Goal: Transaction & Acquisition: Book appointment/travel/reservation

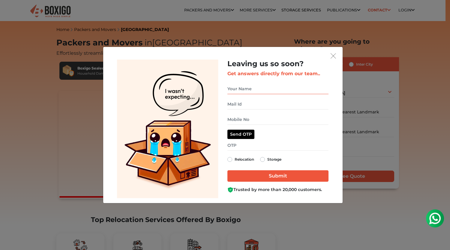
click at [256, 87] on input "get free quote dialog" at bounding box center [278, 88] width 101 height 11
type input "siva"
type input "siva646@gmail.com"
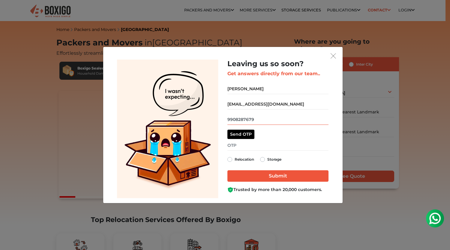
type input "9908287679"
click at [235, 160] on label "Relocation" at bounding box center [245, 159] width 20 height 7
click at [231, 160] on input "Relocation" at bounding box center [230, 159] width 5 height 6
radio input "true"
click at [241, 137] on button "Send OTP" at bounding box center [241, 133] width 27 height 9
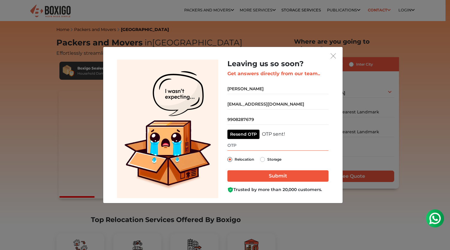
click at [241, 146] on input "get free quote dialog" at bounding box center [278, 145] width 101 height 11
type input "3489"
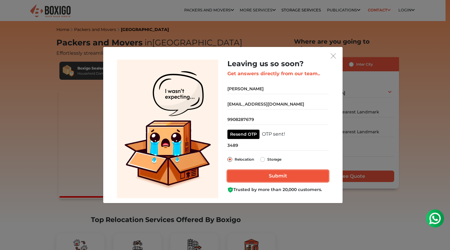
click at [281, 177] on input "Submit" at bounding box center [278, 175] width 101 height 11
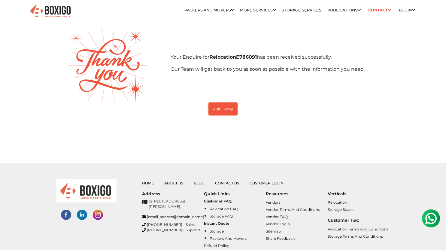
click at [233, 108] on small "Visit Home" at bounding box center [223, 109] width 21 height 5
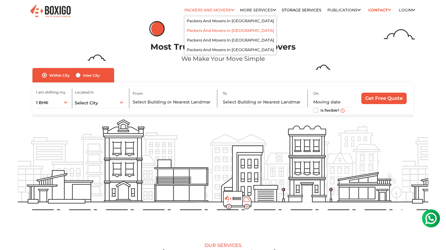
click at [218, 30] on link "Packers and Movers in [GEOGRAPHIC_DATA]" at bounding box center [230, 30] width 87 height 5
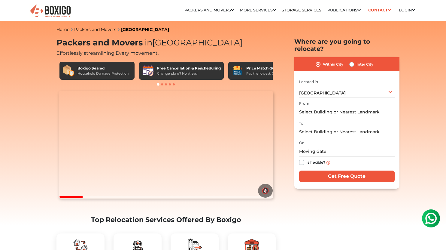
click at [360, 107] on input "text" at bounding box center [347, 112] width 96 height 11
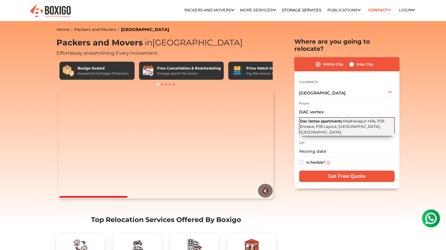
click at [353, 117] on button "Dac Vertex apartments Madhavapuri Hills, PJR Enclave, PJR Layout, Miyapur, Tela…" at bounding box center [347, 126] width 96 height 19
type input "Dac Vertex apartments, Madhavapuri Hills, PJR Enclave, PJR Layout, Miyapur, Tel…"
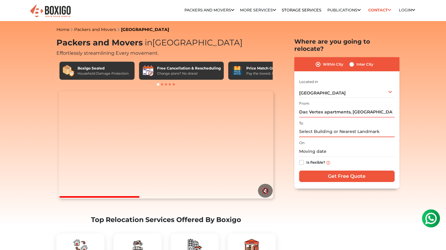
click at [330, 126] on input "text" at bounding box center [347, 131] width 96 height 11
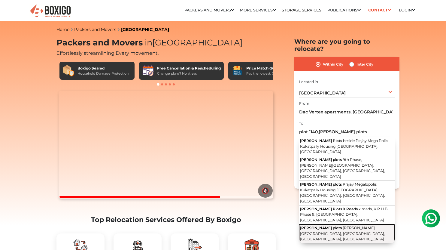
click at [338, 225] on span "Venkata Ramana Colony, Kukatpally, Hyderabad, Telangana" at bounding box center [342, 233] width 85 height 16
type input "Gokul plots, Venkata Ramana Colony, Kukatpally, Hyderabad, Telangana"
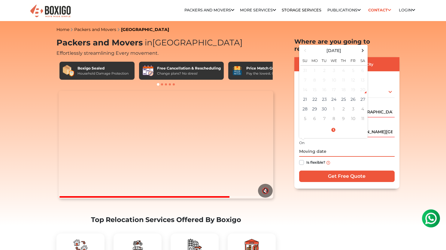
click at [322, 146] on input "text" at bounding box center [347, 151] width 96 height 11
click at [362, 46] on span at bounding box center [363, 50] width 8 height 8
click at [341, 65] on td "2" at bounding box center [344, 70] width 10 height 10
type input "10/02/2025 12:00 AM"
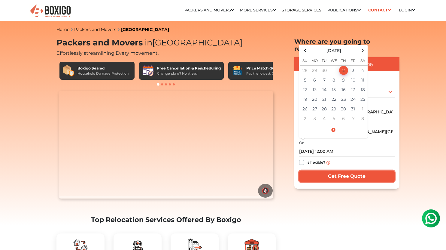
click at [342, 170] on input "Get Free Quote" at bounding box center [347, 175] width 96 height 11
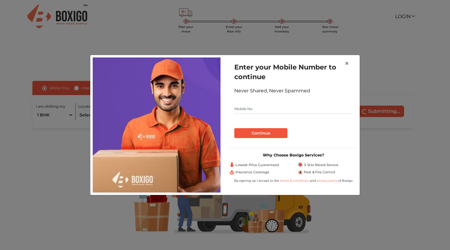
click at [285, 109] on input "text" at bounding box center [294, 109] width 118 height 10
type input "9908287679"
click at [274, 131] on button "Continue" at bounding box center [261, 133] width 53 height 10
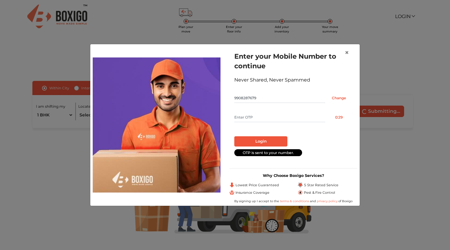
click at [260, 115] on input "text" at bounding box center [280, 117] width 91 height 10
type input "2132"
click at [265, 140] on button "Login" at bounding box center [261, 141] width 53 height 10
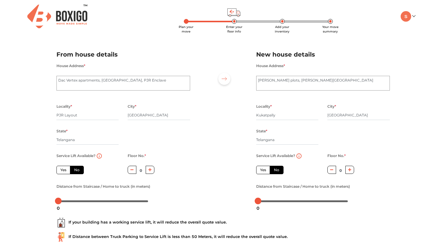
scroll to position [30, 0]
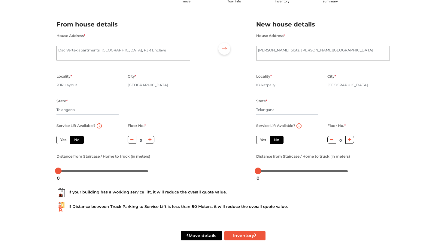
click at [65, 140] on label "Yes" at bounding box center [63, 139] width 14 height 8
click at [64, 140] on input "Yes" at bounding box center [62, 139] width 4 height 4
radio input "true"
click at [79, 141] on label "No" at bounding box center [77, 139] width 14 height 8
click at [78, 141] on input "No" at bounding box center [76, 139] width 4 height 4
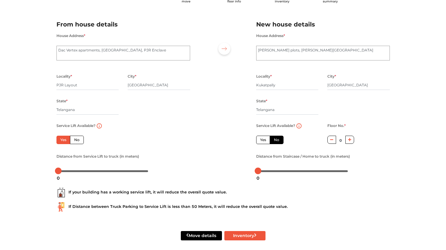
radio input "true"
click at [61, 140] on label "Yes" at bounding box center [63, 139] width 14 height 8
click at [61, 140] on input "Yes" at bounding box center [62, 139] width 4 height 4
radio input "true"
click at [261, 140] on label "Yes" at bounding box center [263, 139] width 14 height 8
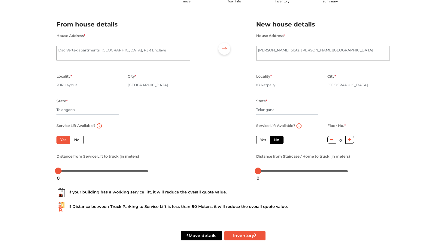
click at [261, 140] on input "Yes" at bounding box center [262, 139] width 4 height 4
radio input "false"
drag, startPoint x: 60, startPoint y: 171, endPoint x: 69, endPoint y: 173, distance: 8.8
click at [69, 173] on body "Plan your move Enter your floor info Add your inventory Your move summary My Mo…" at bounding box center [223, 95] width 446 height 250
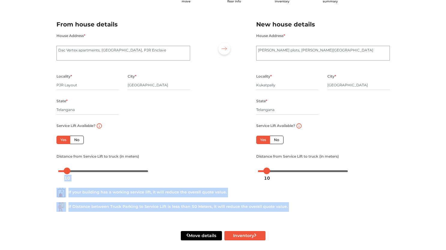
drag, startPoint x: 259, startPoint y: 173, endPoint x: 266, endPoint y: 171, distance: 7.9
click at [266, 171] on body "Plan your move Enter your floor info Add your inventory Your move summary My Mo…" at bounding box center [223, 95] width 446 height 250
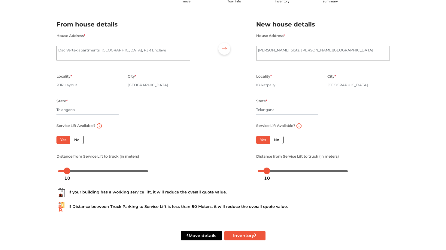
click at [214, 164] on div at bounding box center [223, 94] width 57 height 165
click at [196, 192] on div "If your building has a working service lift, it will reduce the overall quote v…" at bounding box center [222, 192] width 333 height 10
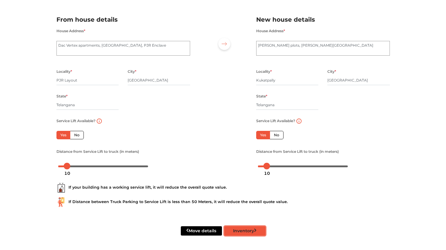
click at [243, 231] on button "Inventory" at bounding box center [244, 230] width 41 height 9
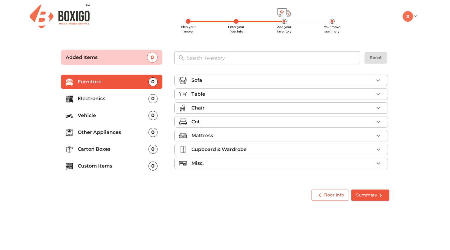
click at [223, 79] on div "Sofa" at bounding box center [283, 80] width 183 height 7
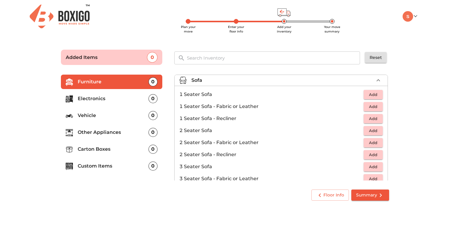
click at [372, 95] on span "Add" at bounding box center [373, 94] width 13 height 7
click at [378, 95] on icon "button" at bounding box center [378, 94] width 7 height 7
click at [369, 167] on span "Add" at bounding box center [373, 166] width 13 height 7
click at [375, 80] on icon "button" at bounding box center [378, 80] width 7 height 7
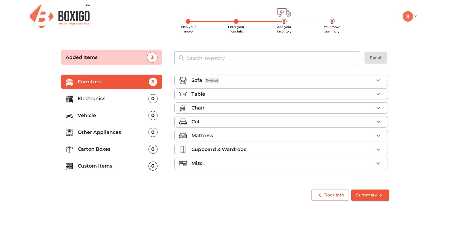
click at [197, 96] on p "Table" at bounding box center [199, 93] width 14 height 7
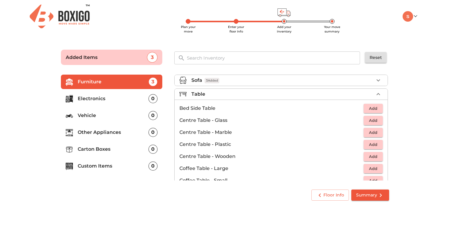
click at [372, 156] on span "Add" at bounding box center [373, 156] width 13 height 7
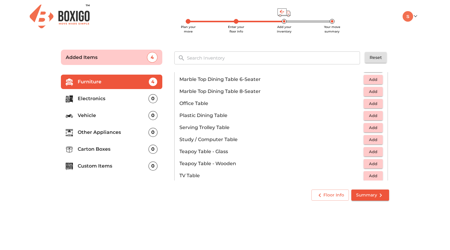
scroll to position [300, 0]
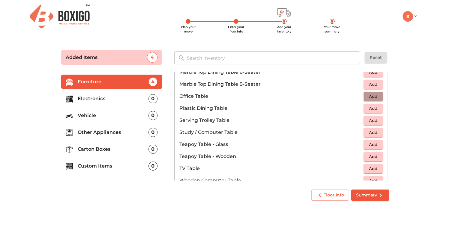
click at [372, 96] on span "Add" at bounding box center [373, 96] width 13 height 7
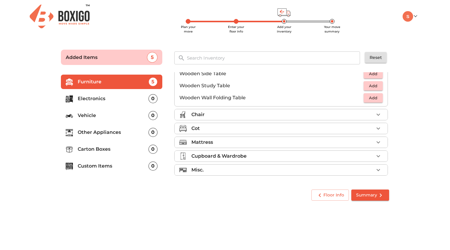
click at [260, 112] on div "Chair" at bounding box center [283, 114] width 183 height 7
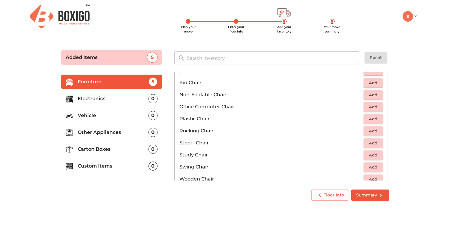
scroll to position [191, 0]
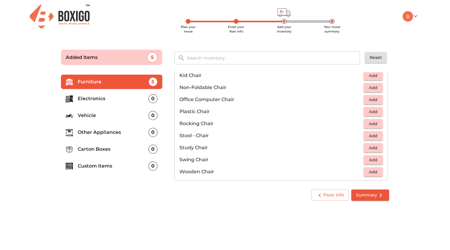
click at [370, 159] on span "Add" at bounding box center [373, 159] width 13 height 7
click at [375, 159] on icon "button" at bounding box center [378, 159] width 7 height 7
click at [369, 100] on span "Add" at bounding box center [373, 99] width 13 height 7
click at [378, 99] on icon "button" at bounding box center [378, 99] width 7 height 7
click at [358, 159] on icon "button" at bounding box center [360, 159] width 7 height 7
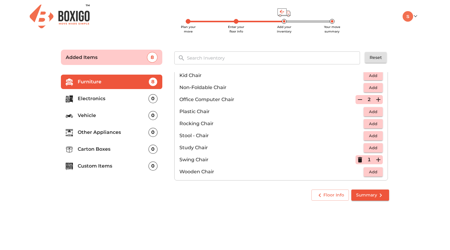
click at [358, 159] on icon "button" at bounding box center [360, 159] width 4 height 5
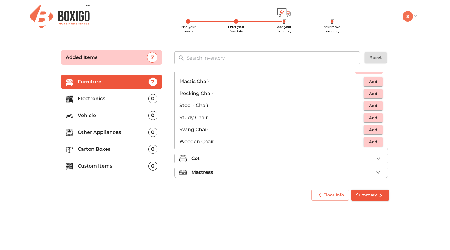
scroll to position [251, 0]
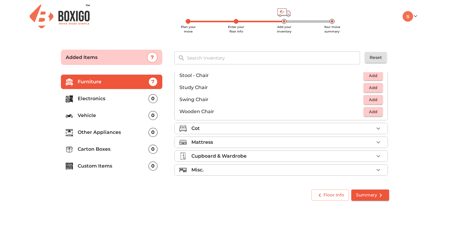
click at [240, 141] on div "Mattress" at bounding box center [283, 141] width 183 height 7
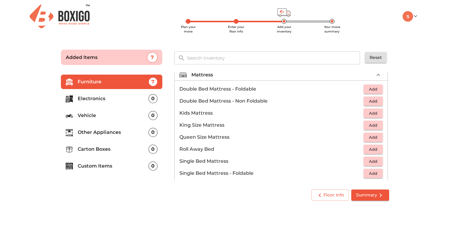
scroll to position [54, 0]
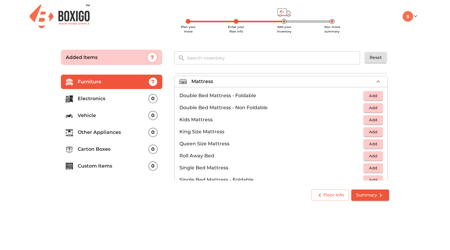
click at [372, 131] on span "Add" at bounding box center [373, 131] width 13 height 7
click at [377, 131] on icon "button" at bounding box center [379, 131] width 4 height 4
click at [379, 79] on icon "button" at bounding box center [378, 81] width 7 height 7
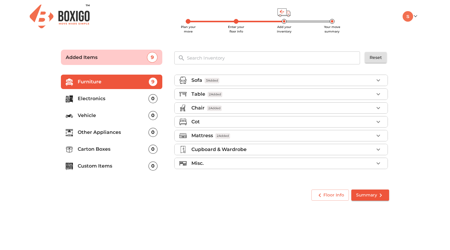
scroll to position [0, 0]
click at [194, 122] on p "Cot" at bounding box center [196, 121] width 8 height 7
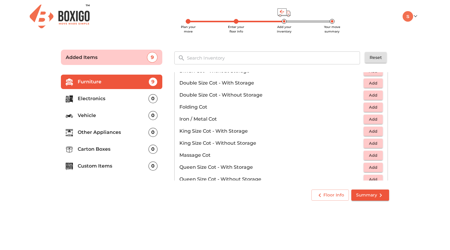
scroll to position [120, 0]
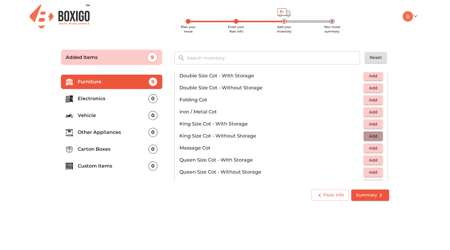
click at [372, 136] on span "Add" at bounding box center [373, 135] width 13 height 7
click at [377, 135] on icon "button" at bounding box center [378, 135] width 7 height 7
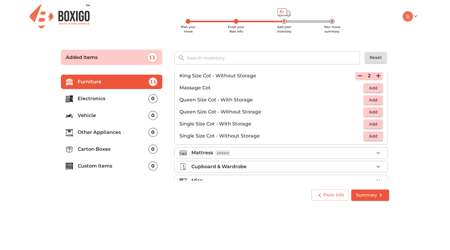
scroll to position [191, 0]
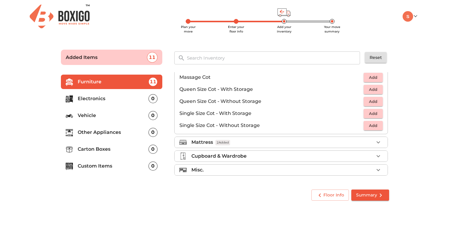
click at [246, 156] on p "Cupboard & Wardrobe" at bounding box center [219, 155] width 55 height 7
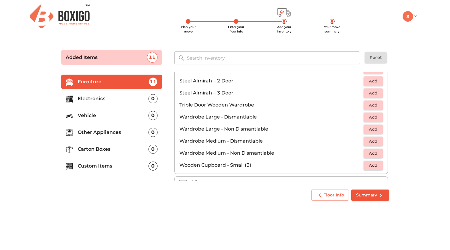
scroll to position [203, 0]
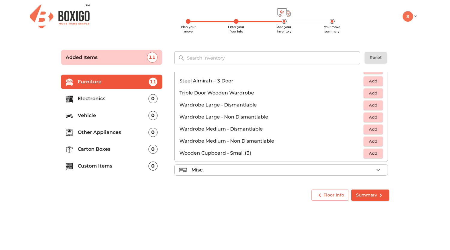
click at [361, 168] on div "Misc." at bounding box center [283, 169] width 183 height 7
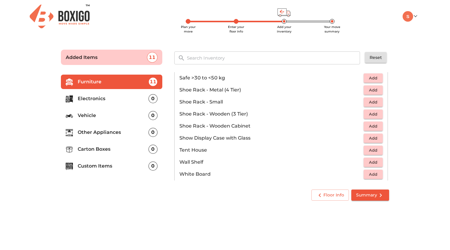
scroll to position [323, 0]
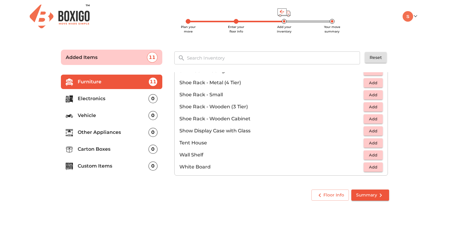
click at [100, 95] on li "Electronics 0" at bounding box center [112, 98] width 102 height 14
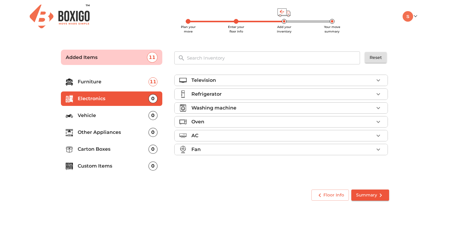
click at [210, 97] on p "Refrigerator" at bounding box center [207, 93] width 30 height 7
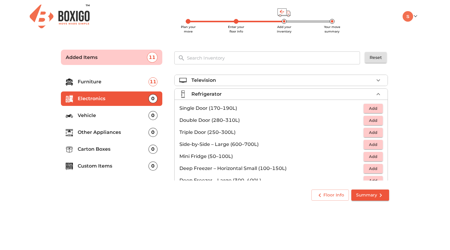
click at [369, 122] on span "Add" at bounding box center [373, 120] width 13 height 7
click at [375, 93] on icon "button" at bounding box center [378, 93] width 7 height 7
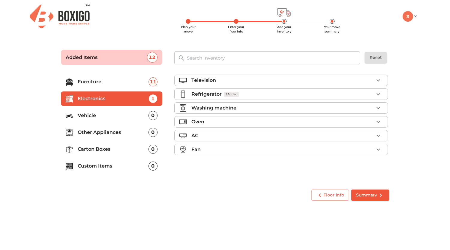
click at [209, 108] on p "Washing machine" at bounding box center [214, 107] width 45 height 7
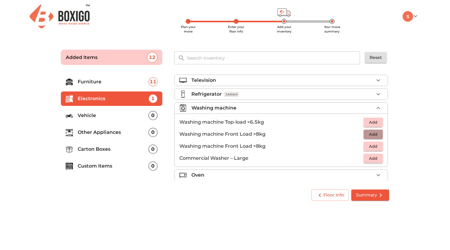
click at [370, 135] on span "Add" at bounding box center [373, 134] width 13 height 7
click at [376, 105] on icon "button" at bounding box center [378, 107] width 7 height 7
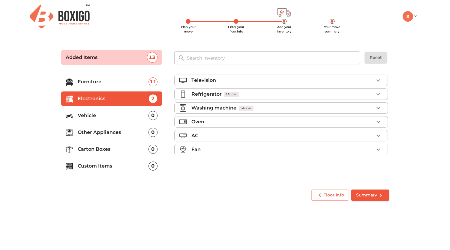
click at [195, 135] on p "AC" at bounding box center [195, 135] width 7 height 7
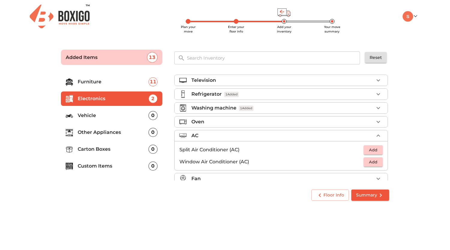
click at [373, 150] on span "Add" at bounding box center [373, 149] width 13 height 7
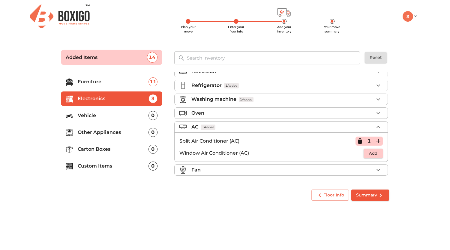
click at [379, 169] on icon "button" at bounding box center [378, 169] width 7 height 7
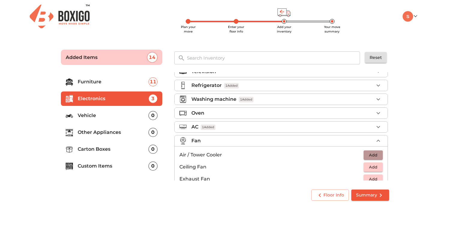
click at [370, 153] on span "Add" at bounding box center [373, 154] width 13 height 7
click at [360, 155] on icon "button" at bounding box center [360, 154] width 7 height 7
click at [369, 164] on span "Add" at bounding box center [373, 166] width 13 height 7
click at [377, 165] on icon "button" at bounding box center [378, 166] width 7 height 7
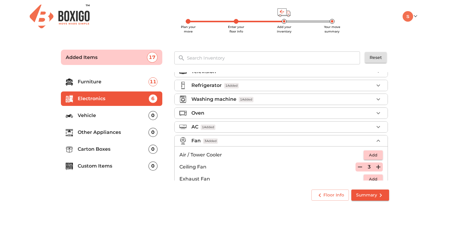
click at [377, 165] on icon "button" at bounding box center [378, 166] width 7 height 7
click at [377, 141] on icon "button" at bounding box center [379, 140] width 4 height 2
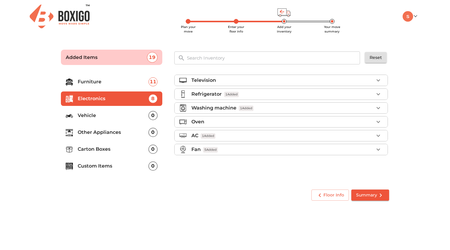
scroll to position [0, 0]
click at [103, 132] on p "Other Appliances" at bounding box center [113, 132] width 71 height 7
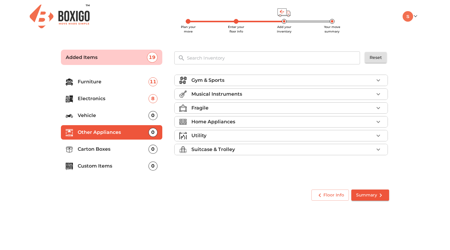
click at [221, 120] on p "Home Appliances" at bounding box center [214, 121] width 44 height 7
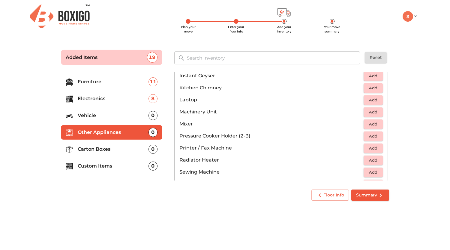
scroll to position [330, 0]
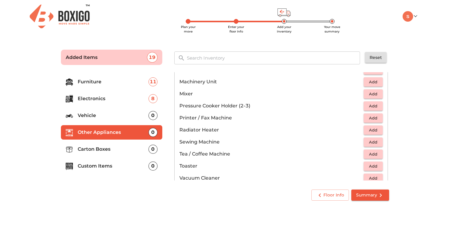
click at [374, 92] on span "Add" at bounding box center [373, 93] width 13 height 7
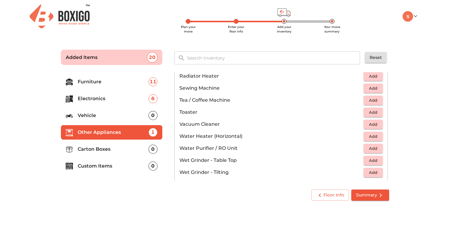
scroll to position [390, 0]
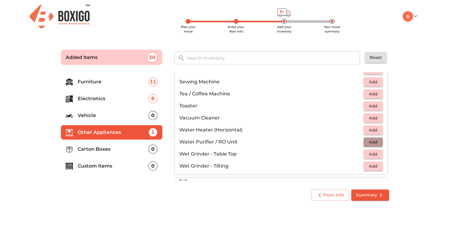
click at [370, 142] on span "Add" at bounding box center [373, 141] width 13 height 7
click at [371, 153] on span "Add" at bounding box center [373, 153] width 13 height 7
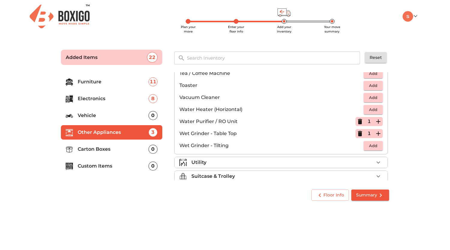
scroll to position [417, 0]
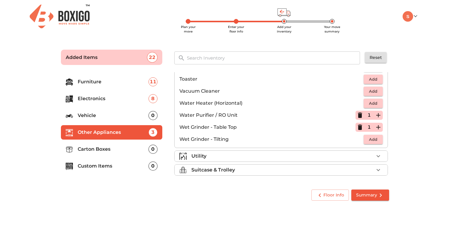
click at [210, 154] on div "Utility" at bounding box center [283, 155] width 183 height 7
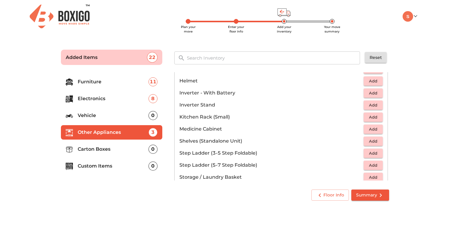
scroll to position [327, 0]
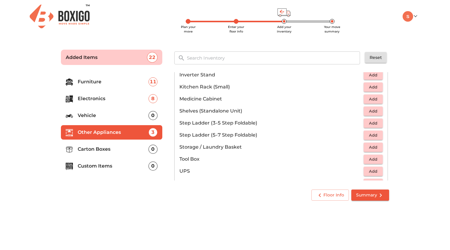
click at [371, 135] on span "Add" at bounding box center [373, 135] width 13 height 7
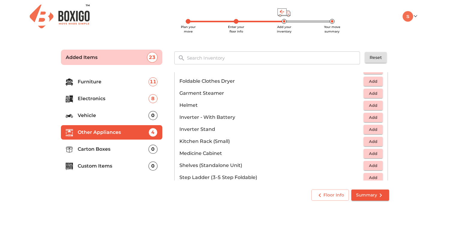
scroll to position [267, 0]
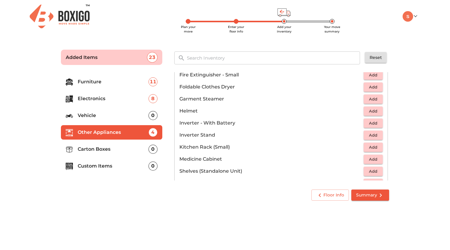
click at [367, 123] on span "Add" at bounding box center [373, 123] width 13 height 7
click at [370, 137] on span "Add" at bounding box center [373, 135] width 13 height 7
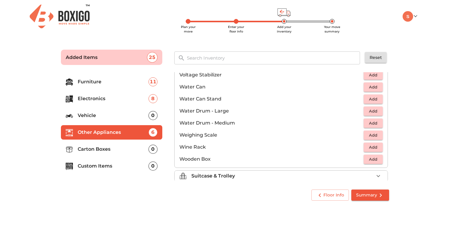
scroll to position [453, 0]
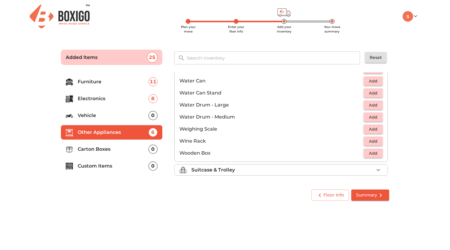
click at [237, 170] on div "Suitcase & Trolley" at bounding box center [283, 169] width 183 height 7
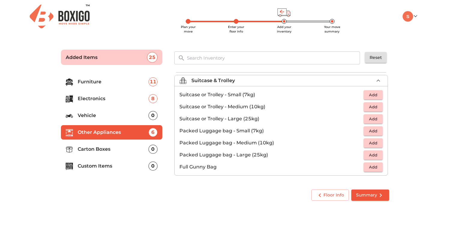
scroll to position [69, 0]
click at [372, 120] on span "Add" at bounding box center [373, 118] width 13 height 7
click at [377, 119] on icon "button" at bounding box center [379, 119] width 4 height 4
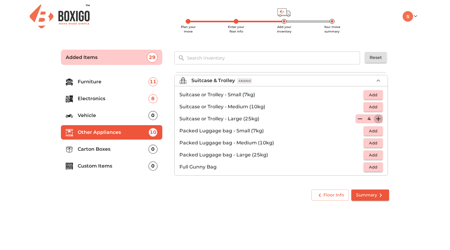
click at [377, 119] on icon "button" at bounding box center [379, 119] width 4 height 4
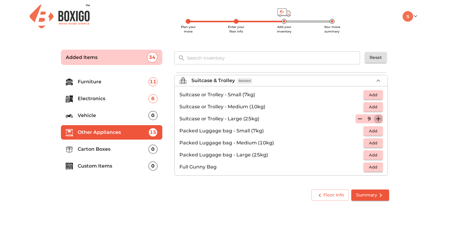
click at [377, 119] on icon "button" at bounding box center [379, 119] width 4 height 4
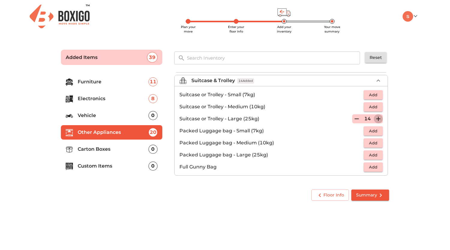
click at [377, 119] on icon "button" at bounding box center [379, 119] width 4 height 4
click at [354, 121] on icon "button" at bounding box center [356, 118] width 7 height 7
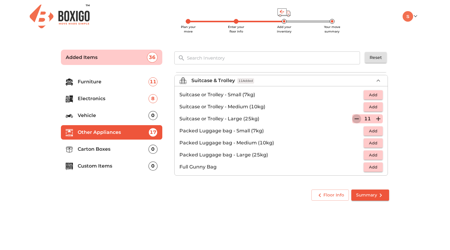
click at [354, 121] on icon "button" at bounding box center [356, 118] width 7 height 7
click at [357, 121] on icon "button" at bounding box center [360, 118] width 7 height 7
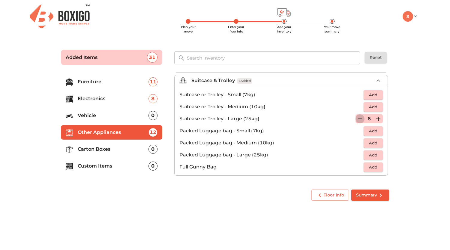
click at [357, 121] on icon "button" at bounding box center [360, 118] width 7 height 7
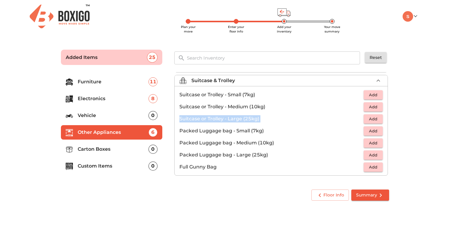
click at [354, 121] on p "Suitcase or Trolley - Large (25kg)" at bounding box center [272, 118] width 184 height 7
click at [367, 157] on span "Add" at bounding box center [373, 154] width 13 height 7
click at [377, 154] on icon "button" at bounding box center [378, 154] width 7 height 7
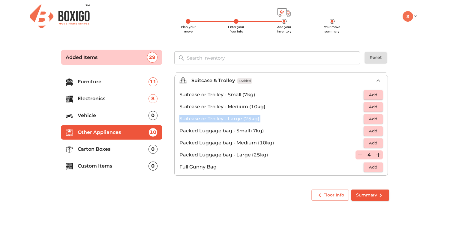
click at [377, 154] on icon "button" at bounding box center [378, 154] width 7 height 7
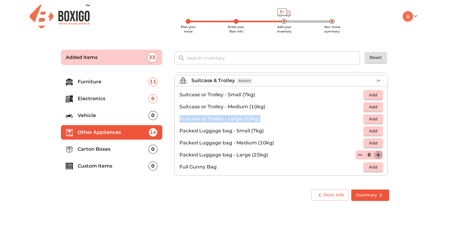
click at [377, 154] on icon "button" at bounding box center [378, 154] width 7 height 7
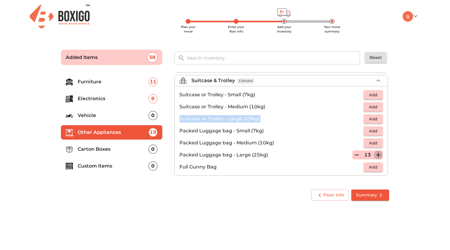
click at [377, 154] on icon "button" at bounding box center [378, 154] width 7 height 7
click at [353, 153] on icon "button" at bounding box center [356, 154] width 7 height 7
click at [353, 154] on icon "button" at bounding box center [356, 154] width 7 height 7
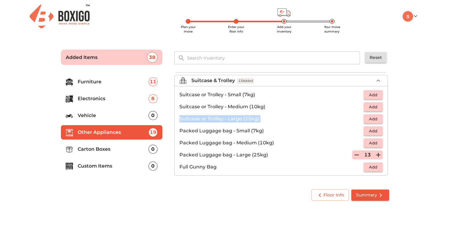
click at [353, 153] on icon "button" at bounding box center [356, 154] width 7 height 7
click at [93, 149] on p "Carton Boxes" at bounding box center [113, 148] width 71 height 7
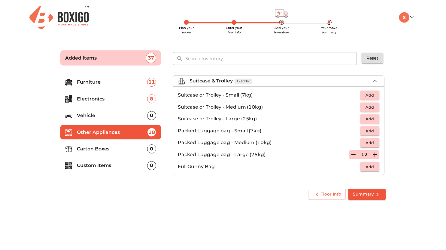
scroll to position [0, 0]
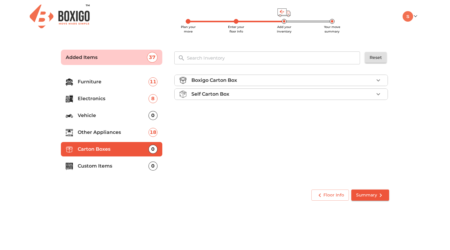
click at [257, 81] on div "Boxigo Carton Box" at bounding box center [283, 80] width 183 height 7
click at [372, 94] on span "Add" at bounding box center [373, 94] width 13 height 7
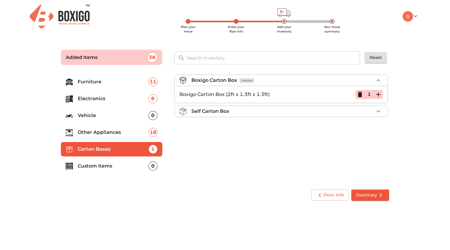
click at [379, 95] on icon "button" at bounding box center [378, 94] width 7 height 7
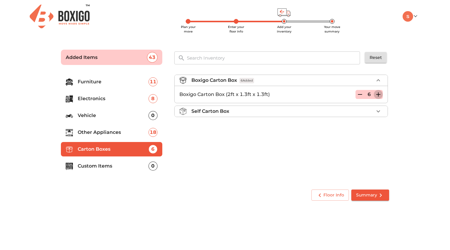
click at [379, 95] on icon "button" at bounding box center [378, 94] width 7 height 7
click at [379, 94] on icon "button" at bounding box center [379, 94] width 4 height 4
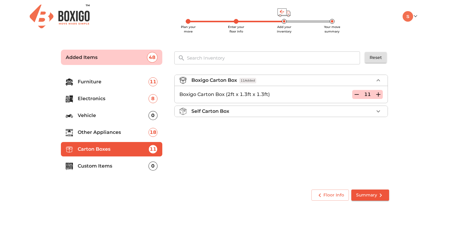
click at [379, 94] on icon "button" at bounding box center [378, 94] width 7 height 7
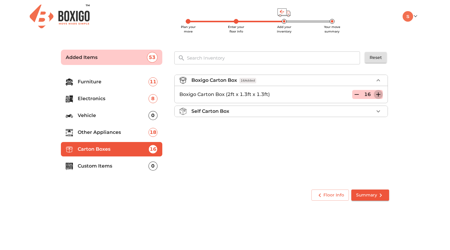
click at [379, 94] on icon "button" at bounding box center [378, 94] width 7 height 7
click at [379, 94] on icon "button" at bounding box center [379, 94] width 4 height 4
click at [118, 165] on p "Custom Items" at bounding box center [113, 165] width 71 height 7
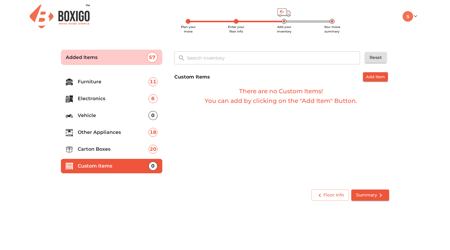
click at [372, 194] on span "Summary" at bounding box center [370, 195] width 28 height 8
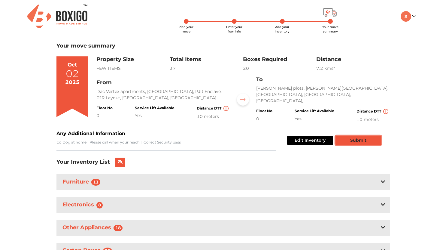
click at [354, 138] on button "Submit" at bounding box center [358, 139] width 46 height 9
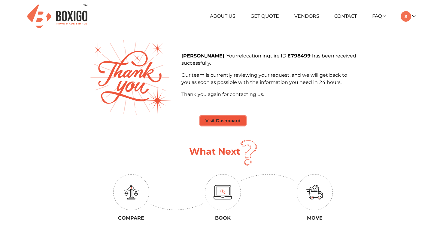
click at [217, 119] on button "Visit Dashboard" at bounding box center [222, 120] width 45 height 9
